Goal: Task Accomplishment & Management: Manage account settings

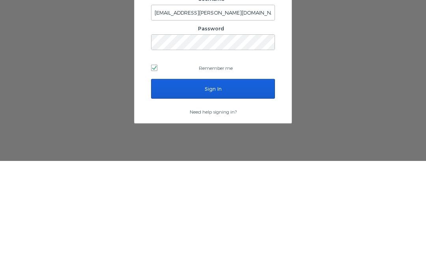
scroll to position [33, 0]
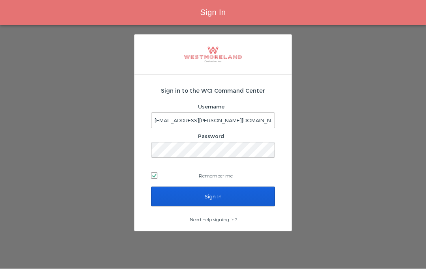
click at [235, 187] on input "Sign In" at bounding box center [213, 197] width 124 height 20
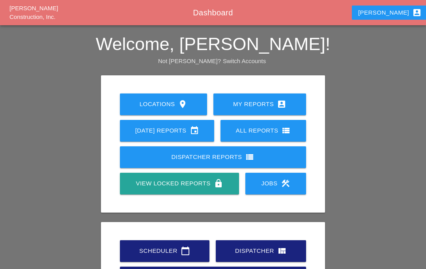
click at [176, 250] on div "Scheduler calendar_today" at bounding box center [165, 250] width 64 height 9
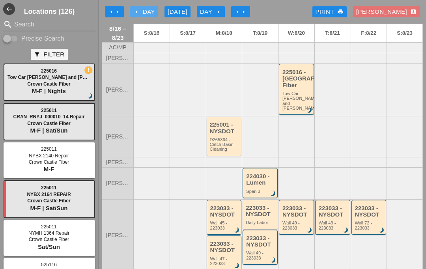
click at [152, 10] on div "arrow_left Day" at bounding box center [144, 11] width 22 height 9
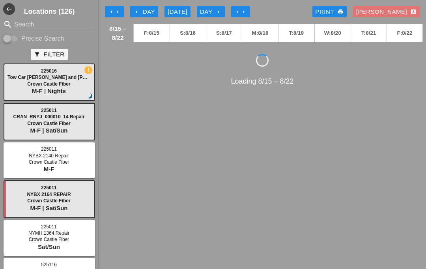
click at [149, 14] on div "arrow_left Day" at bounding box center [144, 11] width 22 height 9
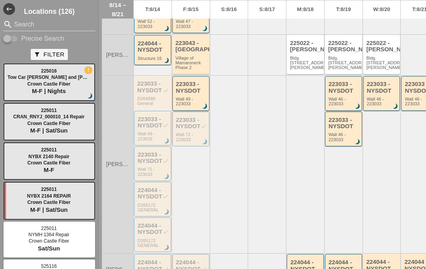
scroll to position [268, 0]
click at [162, 128] on div "223033 - NYSDOT check" at bounding box center [153, 122] width 31 height 13
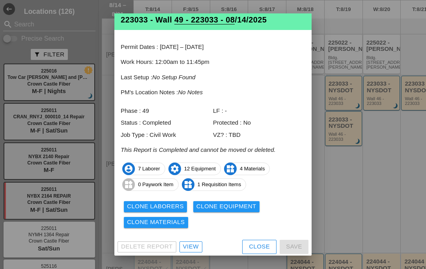
scroll to position [16, 0]
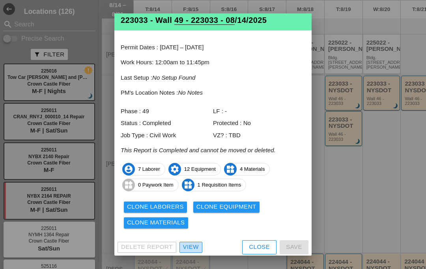
click at [194, 242] on link "View" at bounding box center [191, 247] width 23 height 11
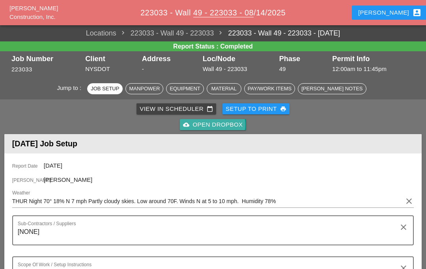
click at [227, 125] on div "cloud_upload Open Dropbox" at bounding box center [213, 124] width 60 height 9
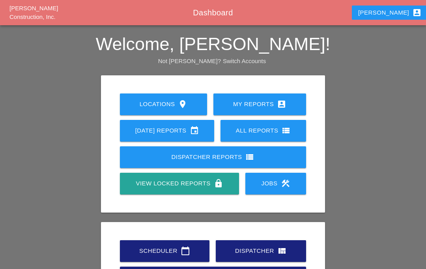
click at [195, 120] on link "[DATE] Reports event" at bounding box center [167, 131] width 94 height 22
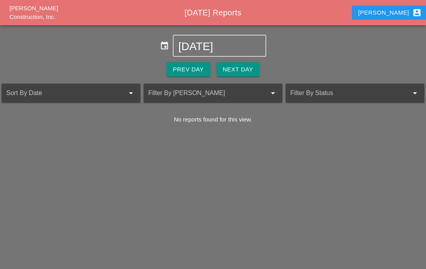
click at [188, 64] on button "Prev Day" at bounding box center [188, 69] width 43 height 14
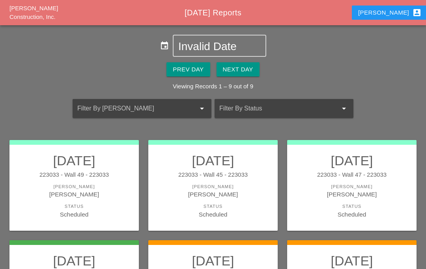
click at [106, 195] on div "[PERSON_NAME]" at bounding box center [74, 194] width 114 height 9
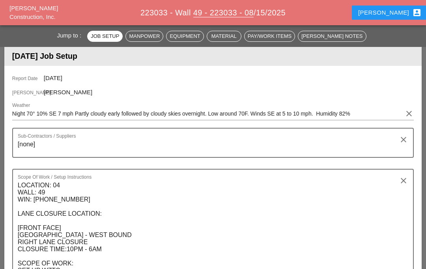
scroll to position [96, 0]
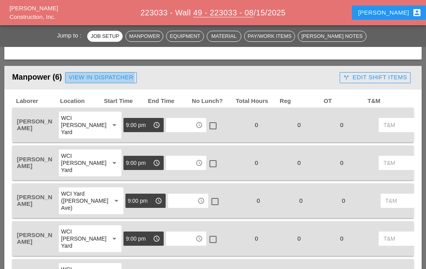
click at [85, 80] on div "View in Dispatcher" at bounding box center [101, 77] width 65 height 9
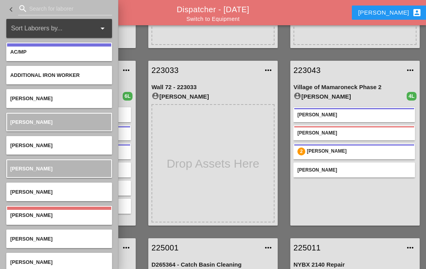
scroll to position [168, 0]
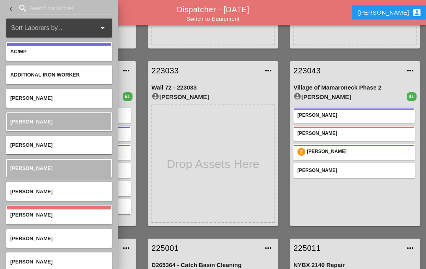
click at [127, 166] on div "[PERSON_NAME]" at bounding box center [70, 170] width 122 height 15
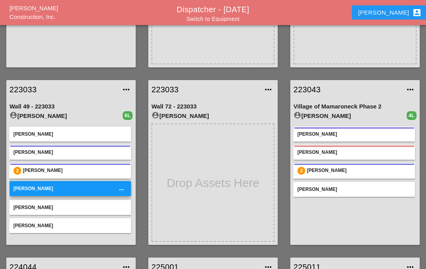
scroll to position [169, 0]
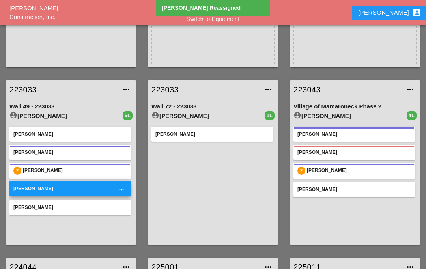
click at [130, 147] on div "[PERSON_NAME]" at bounding box center [70, 152] width 122 height 15
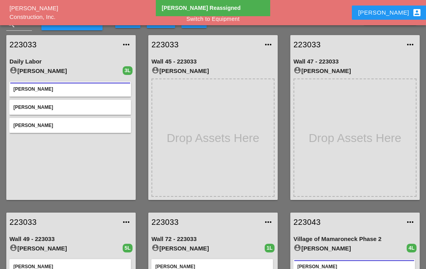
scroll to position [0, 0]
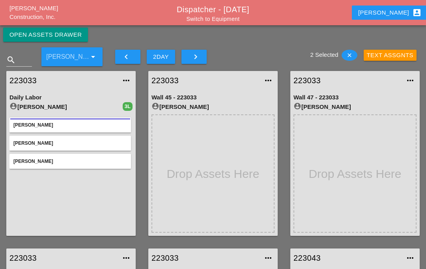
click at [76, 34] on div "Open Assets Drawer" at bounding box center [45, 34] width 72 height 9
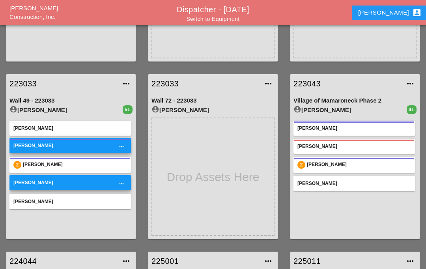
scroll to position [174, 0]
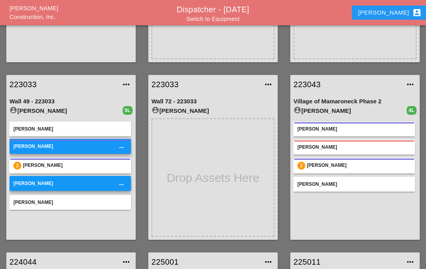
click at [23, 82] on link "223033" at bounding box center [62, 85] width 107 height 12
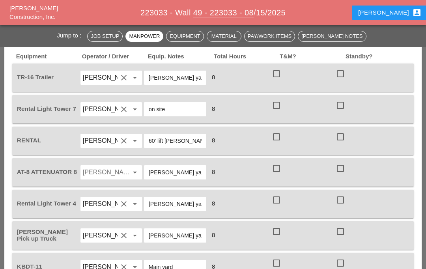
scroll to position [721, 0]
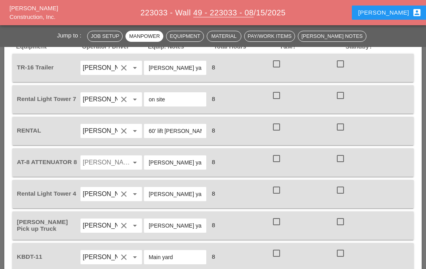
click at [343, 163] on div at bounding box center [340, 158] width 13 height 13
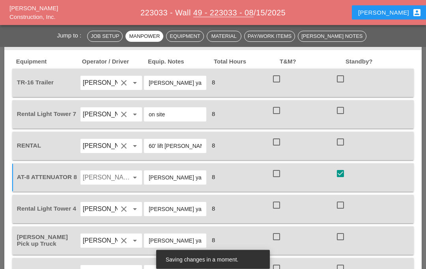
scroll to position [699, 0]
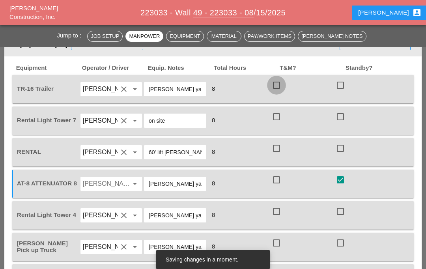
click at [275, 81] on div at bounding box center [276, 85] width 13 height 13
click at [279, 114] on div at bounding box center [276, 116] width 13 height 13
click at [278, 148] on div at bounding box center [276, 148] width 13 height 13
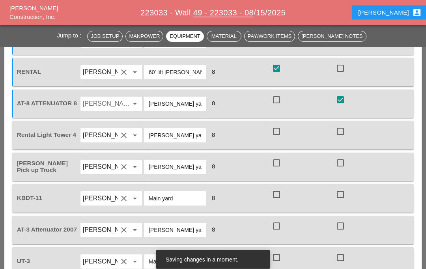
scroll to position [779, 0]
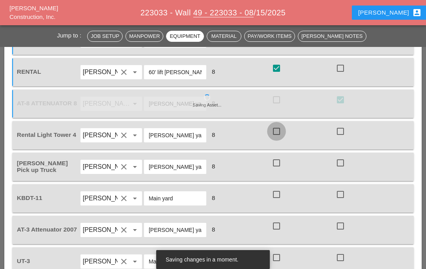
click at [281, 131] on div at bounding box center [276, 131] width 13 height 13
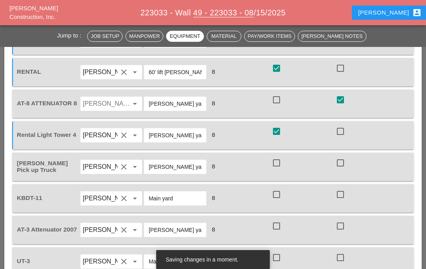
click at [282, 161] on div at bounding box center [276, 162] width 13 height 13
click at [283, 192] on div at bounding box center [276, 194] width 13 height 13
click at [283, 228] on div at bounding box center [276, 225] width 13 height 13
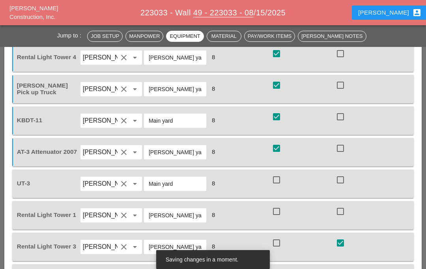
click at [279, 180] on div at bounding box center [276, 179] width 13 height 13
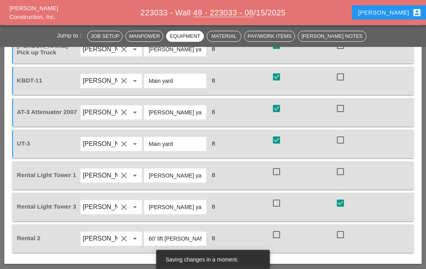
scroll to position [898, 0]
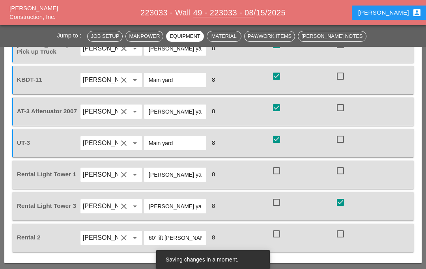
click at [279, 173] on div at bounding box center [276, 170] width 13 height 13
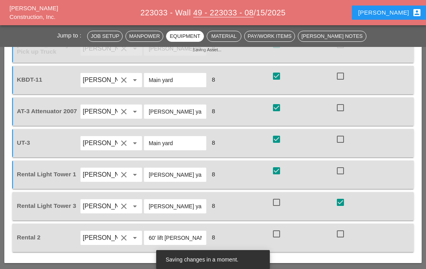
click at [279, 232] on div at bounding box center [276, 233] width 13 height 13
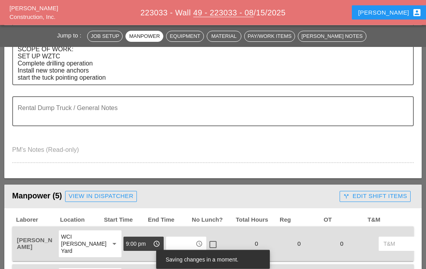
scroll to position [303, 0]
